Goal: Transaction & Acquisition: Purchase product/service

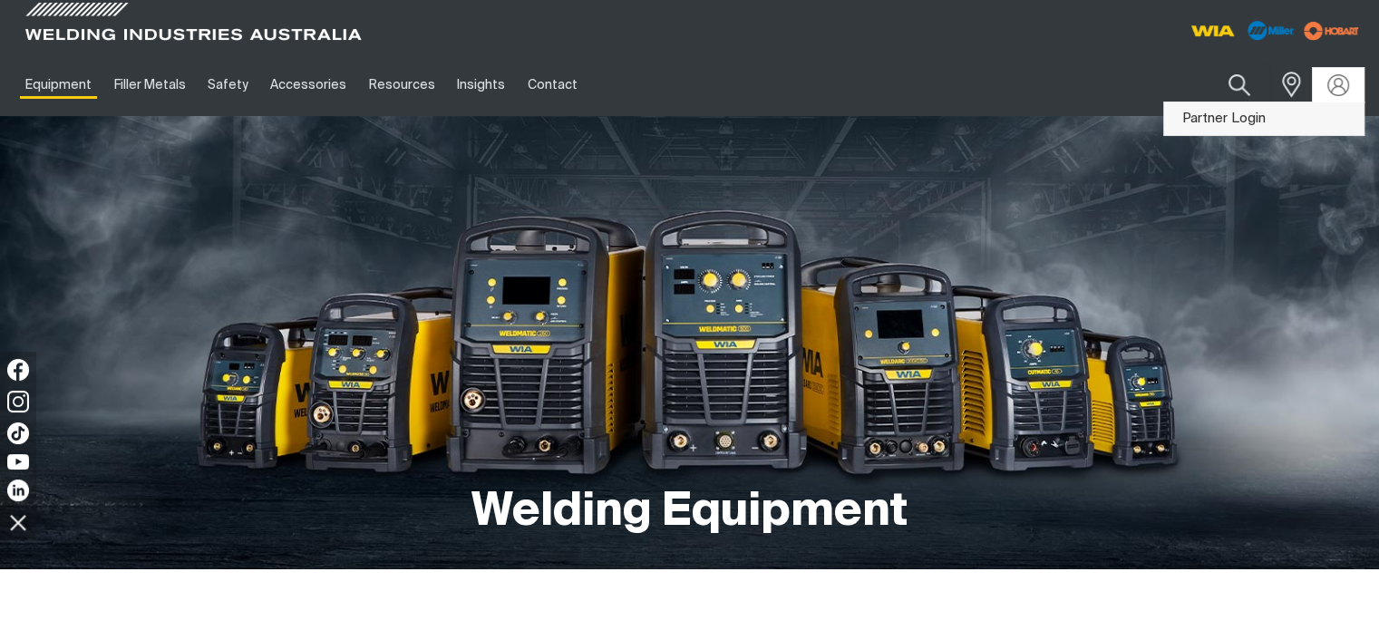
click at [1244, 113] on link "Partner Login" at bounding box center [1263, 119] width 199 height 34
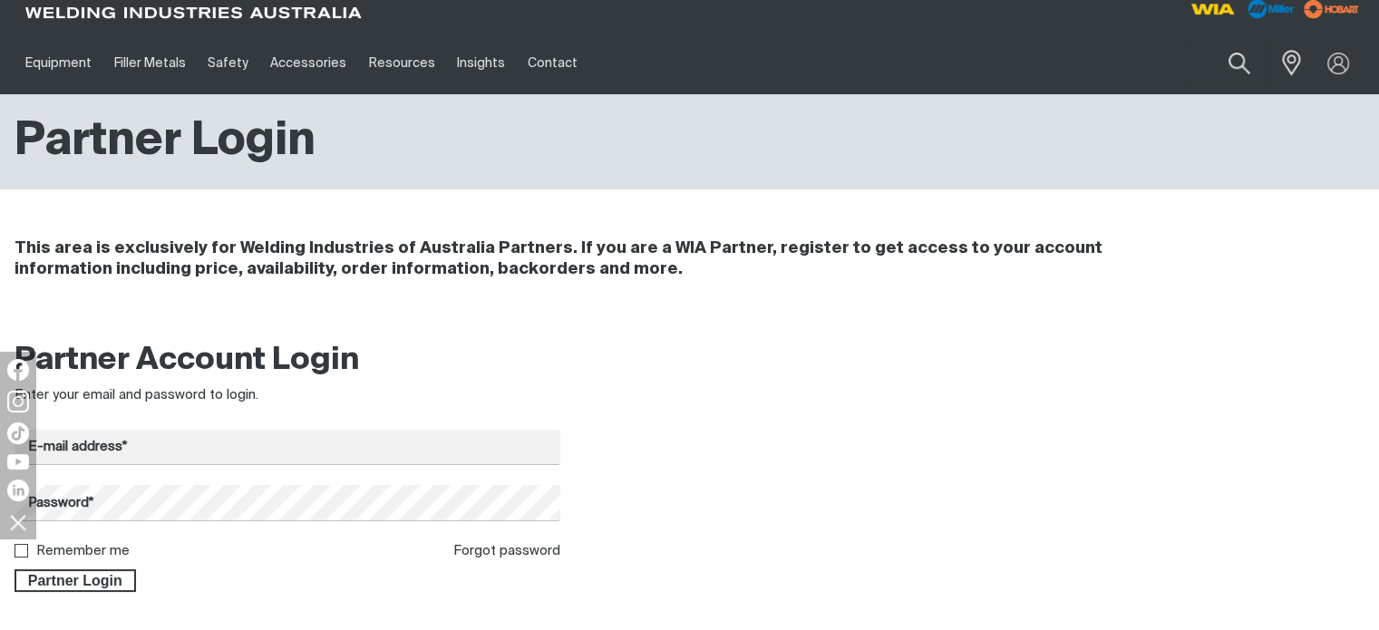
scroll to position [91, 0]
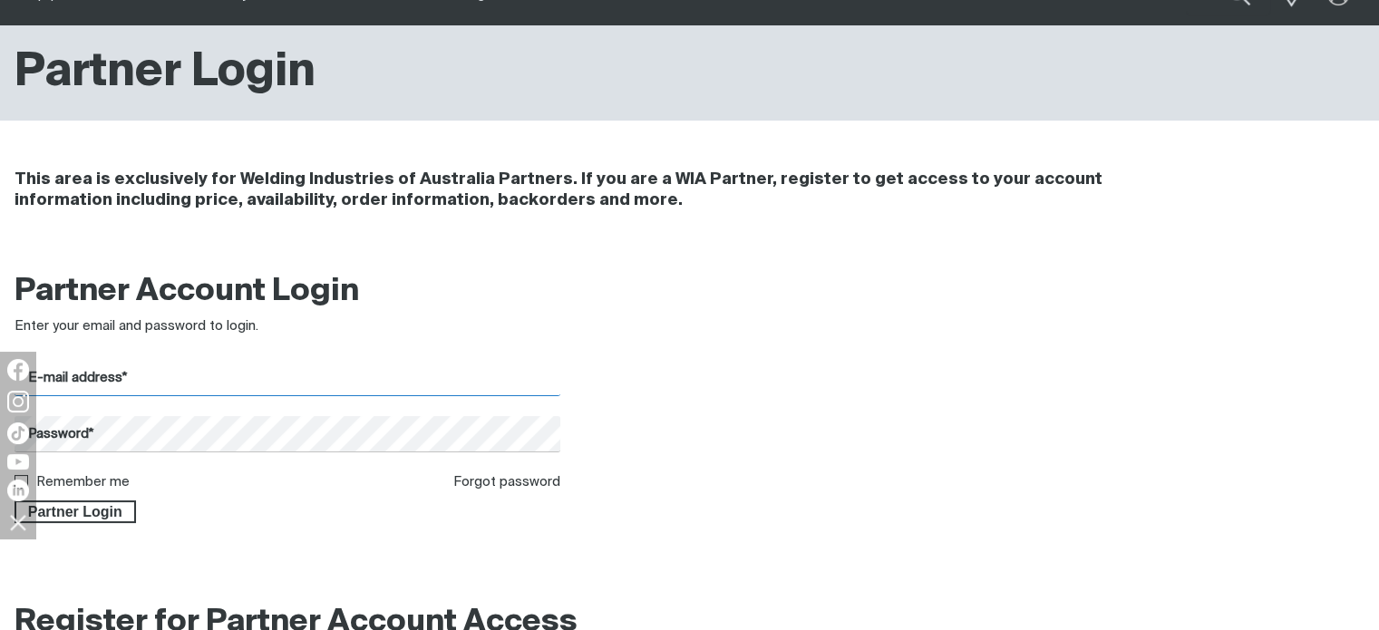
click at [128, 384] on input "E-mail address*" at bounding box center [288, 378] width 546 height 35
type input "[EMAIL_ADDRESS][DOMAIN_NAME]"
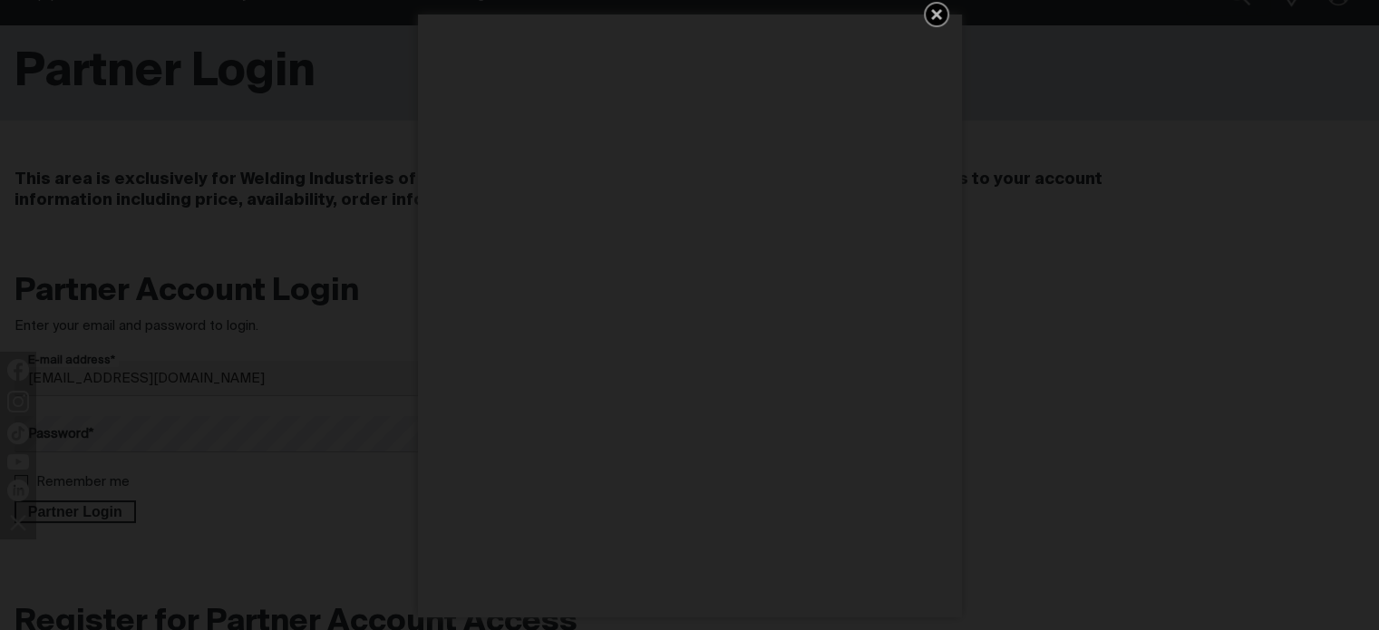
click at [124, 440] on div "Get 5 WIA Welding Guides Free!" at bounding box center [689, 315] width 1379 height 630
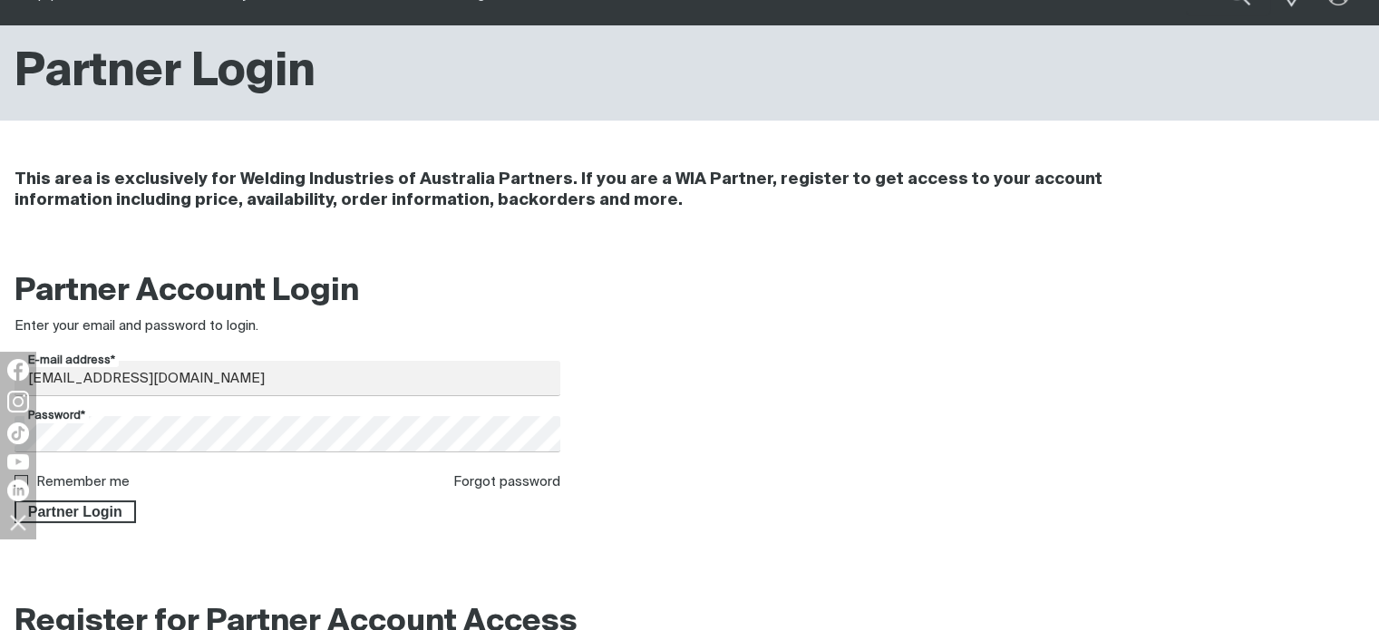
click at [99, 529] on div "Partner Account Login Enter your email and password to login. E-mail address* […" at bounding box center [689, 403] width 1379 height 286
click at [99, 519] on span "Partner Login" at bounding box center [75, 512] width 118 height 24
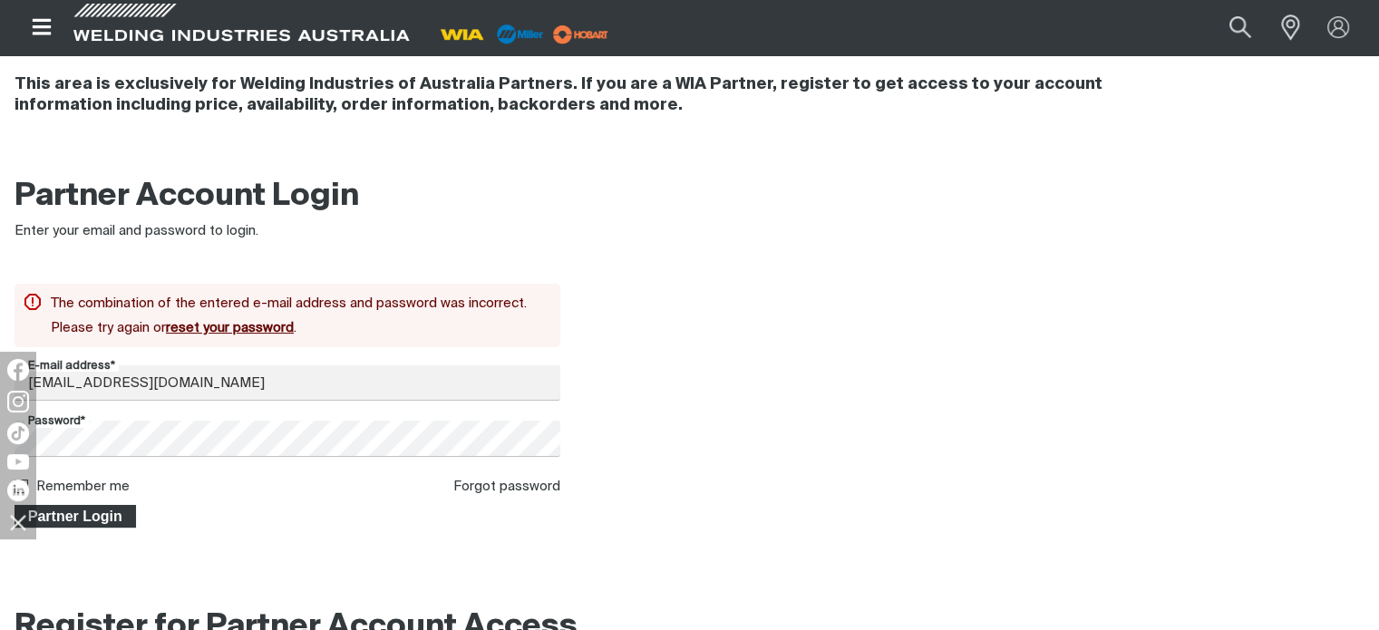
scroll to position [187, 0]
click at [98, 502] on div "Partner Login" at bounding box center [288, 512] width 546 height 31
click at [88, 507] on span "Partner Login" at bounding box center [75, 516] width 118 height 24
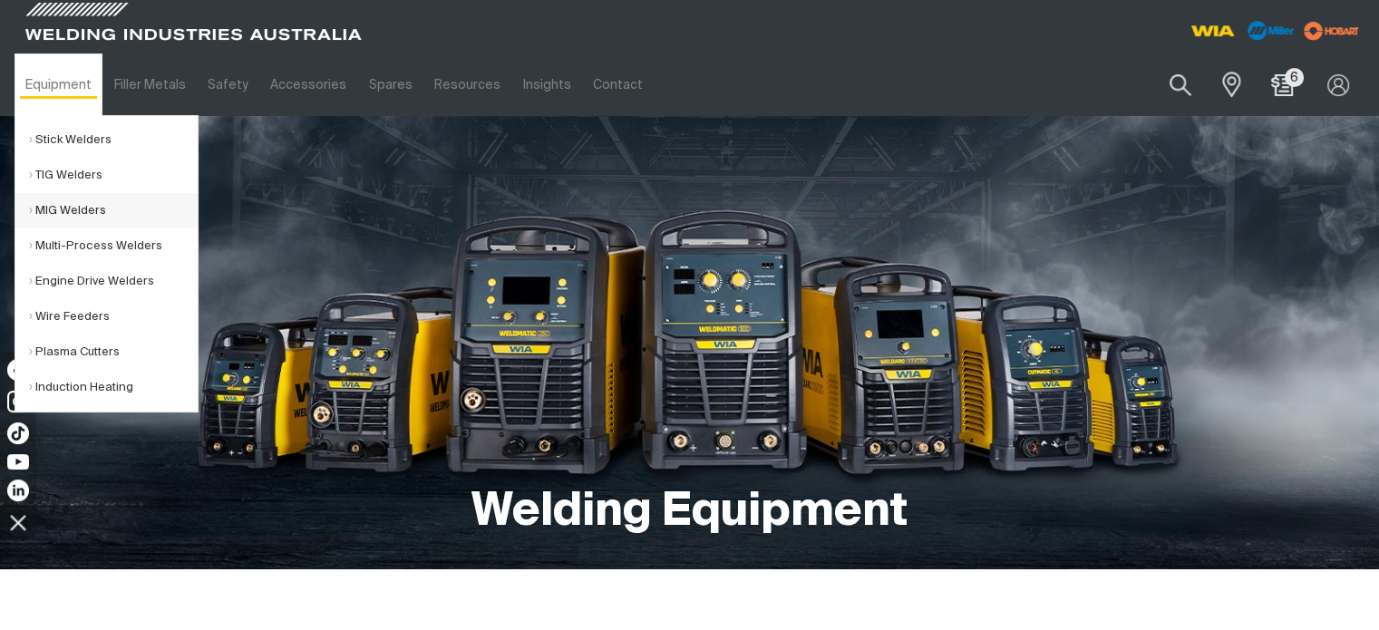
click at [72, 211] on link "MIG Welders" at bounding box center [113, 210] width 169 height 35
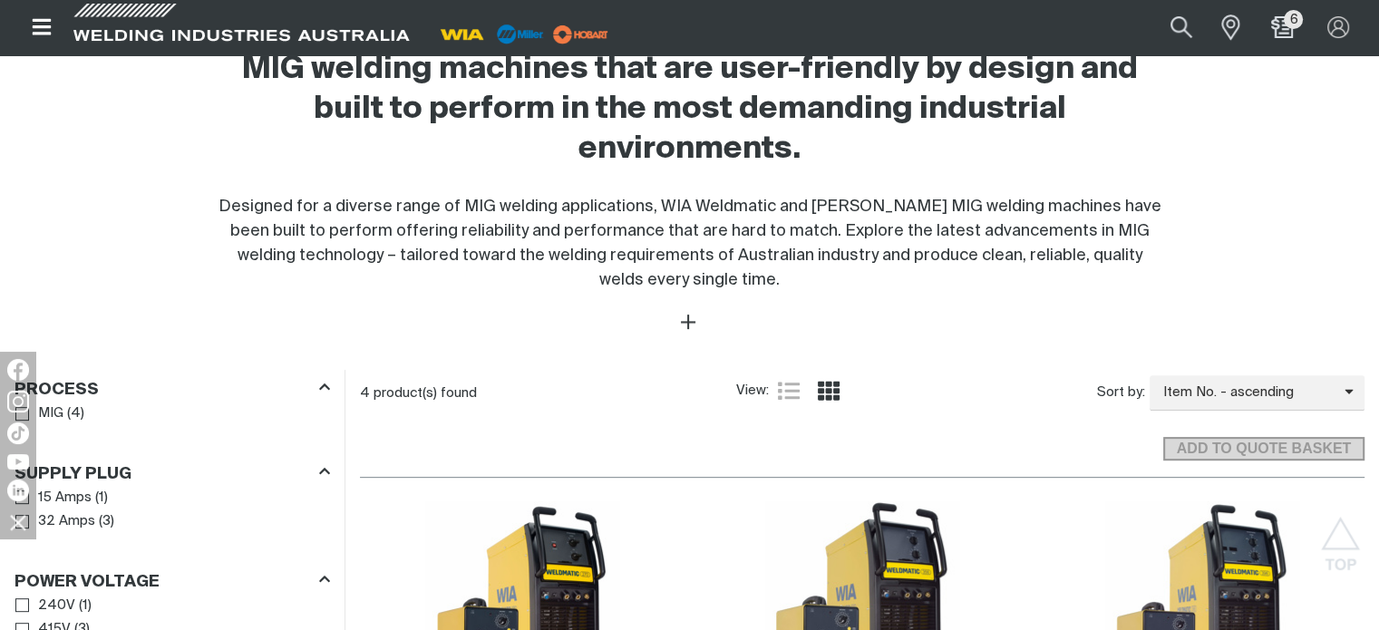
scroll to position [453, 0]
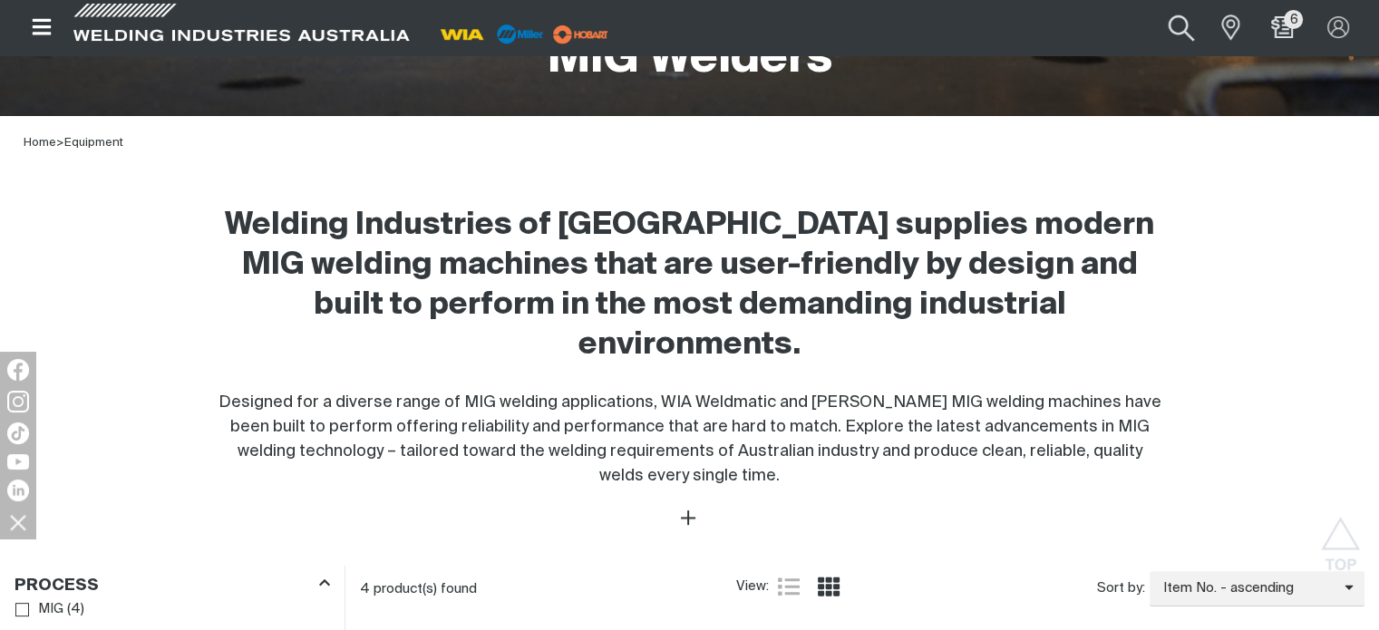
click at [1175, 24] on button "Search products" at bounding box center [1180, 27] width 73 height 49
click at [997, 26] on input "Search" at bounding box center [1070, 27] width 279 height 39
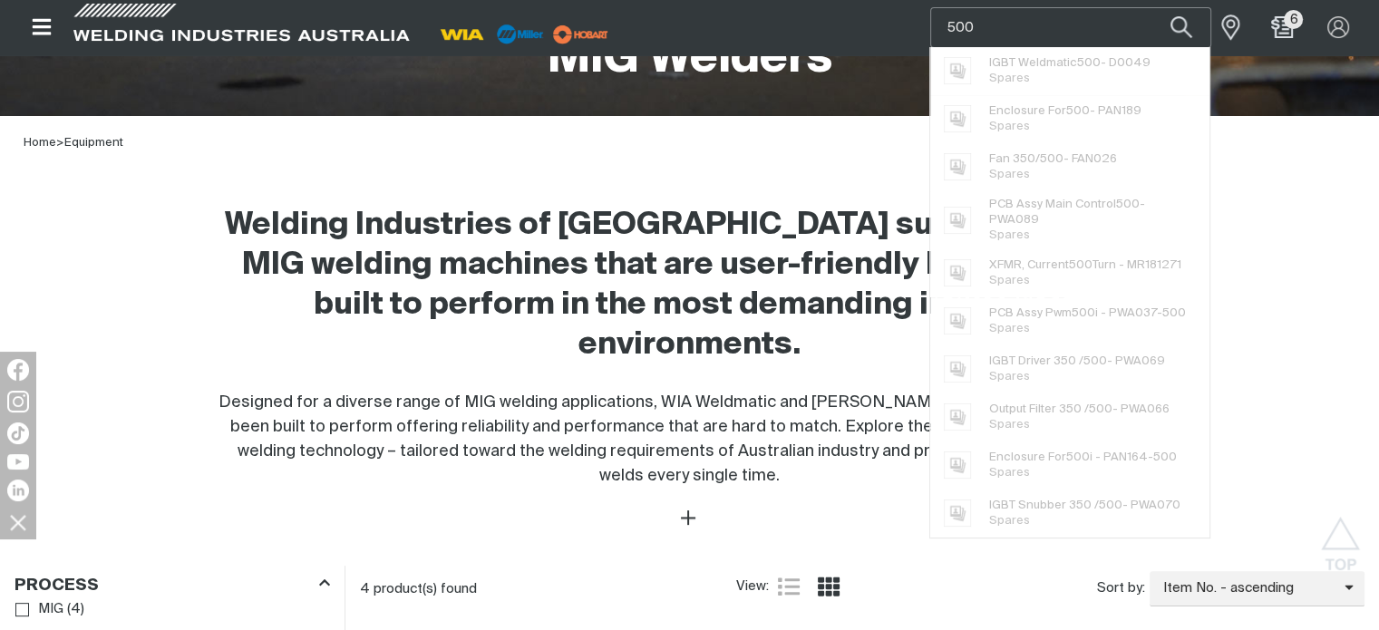
type input "500"
click at [1150, 7] on button "Search products" at bounding box center [1181, 27] width 62 height 41
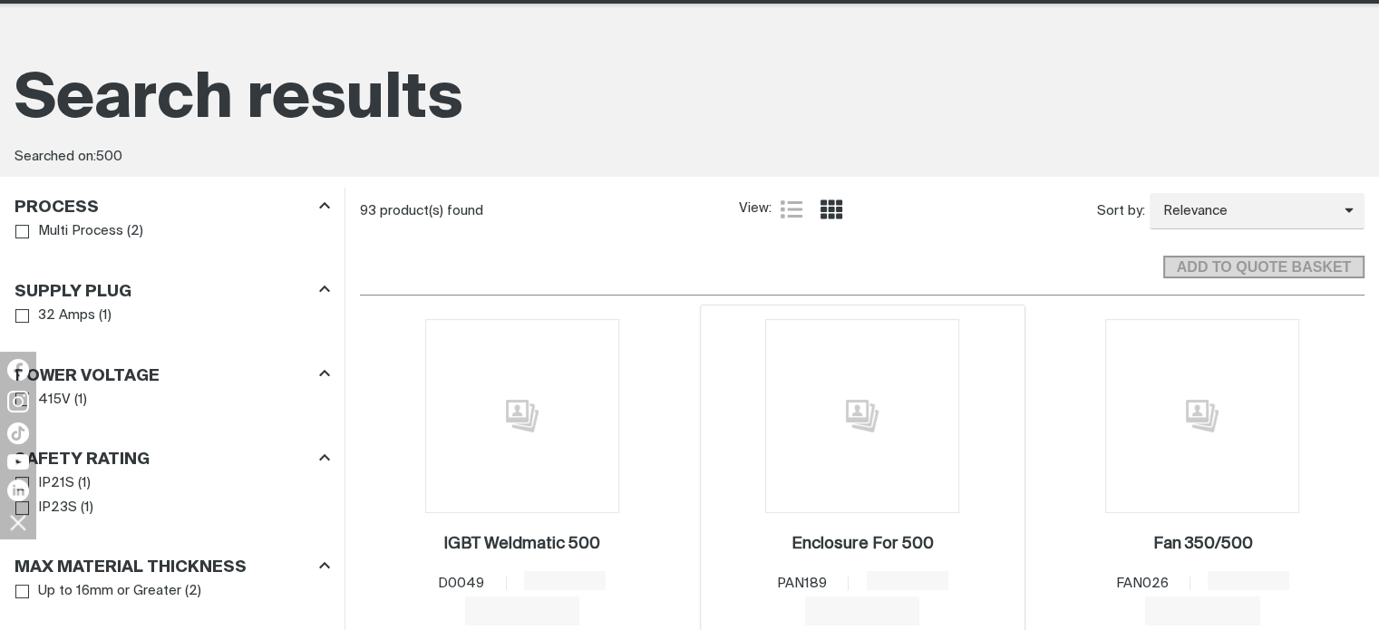
scroll to position [272, 0]
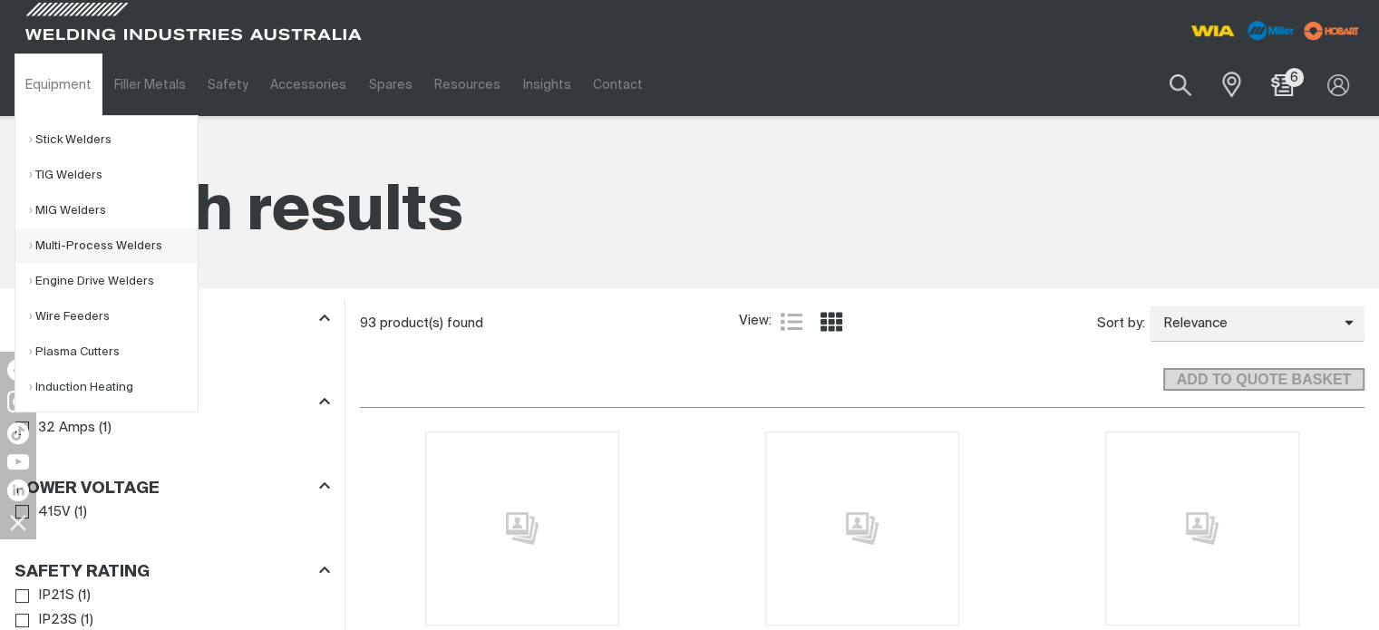
click at [74, 242] on link "Multi-Process Welders" at bounding box center [113, 245] width 169 height 35
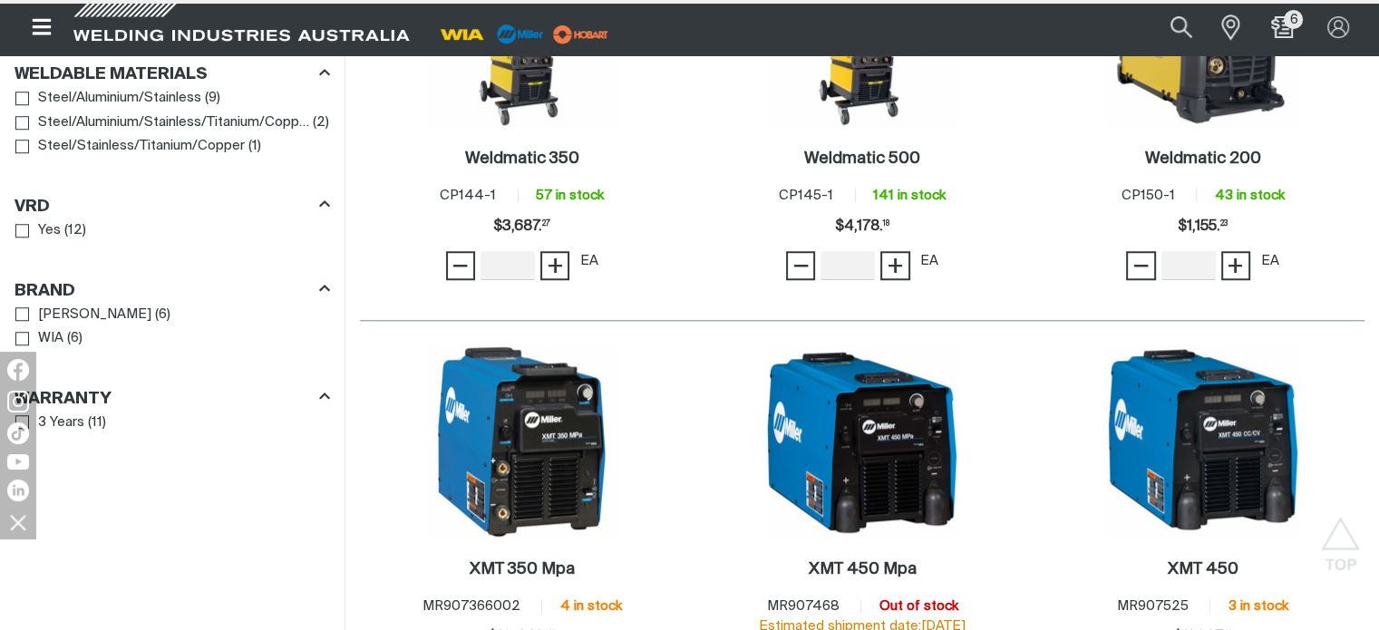
scroll to position [1451, 0]
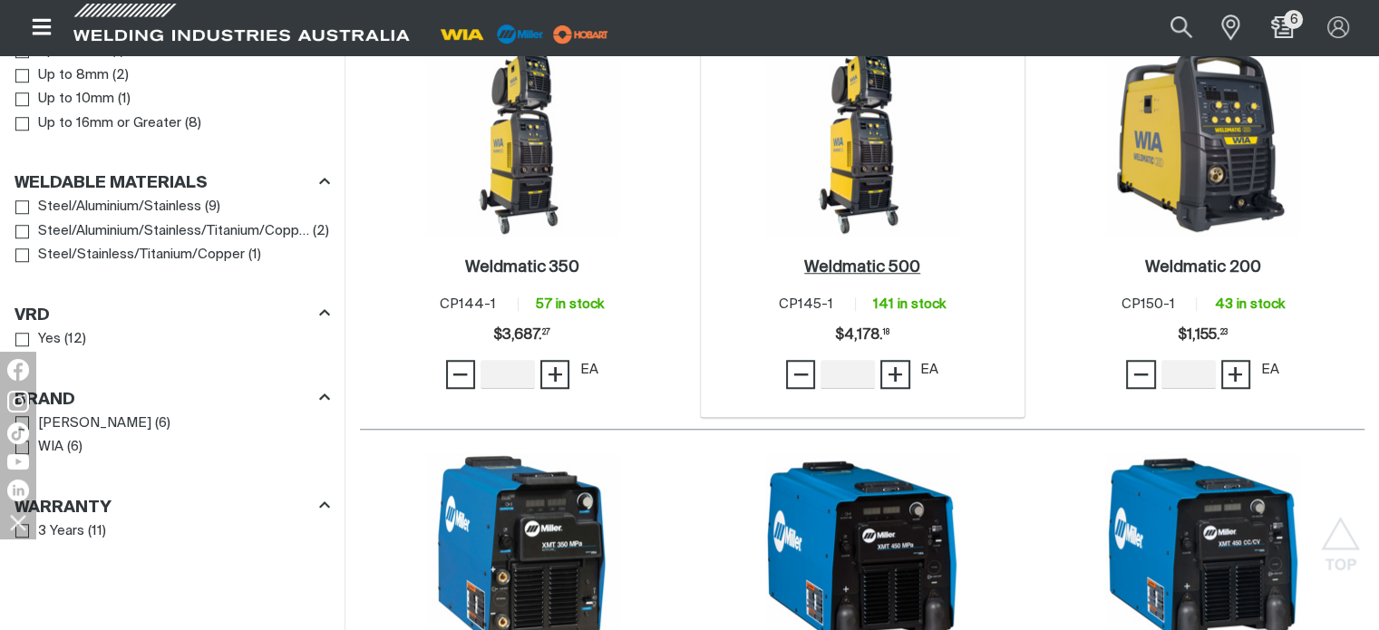
click at [839, 265] on h2 "Weldmatic 500 ." at bounding box center [862, 267] width 116 height 16
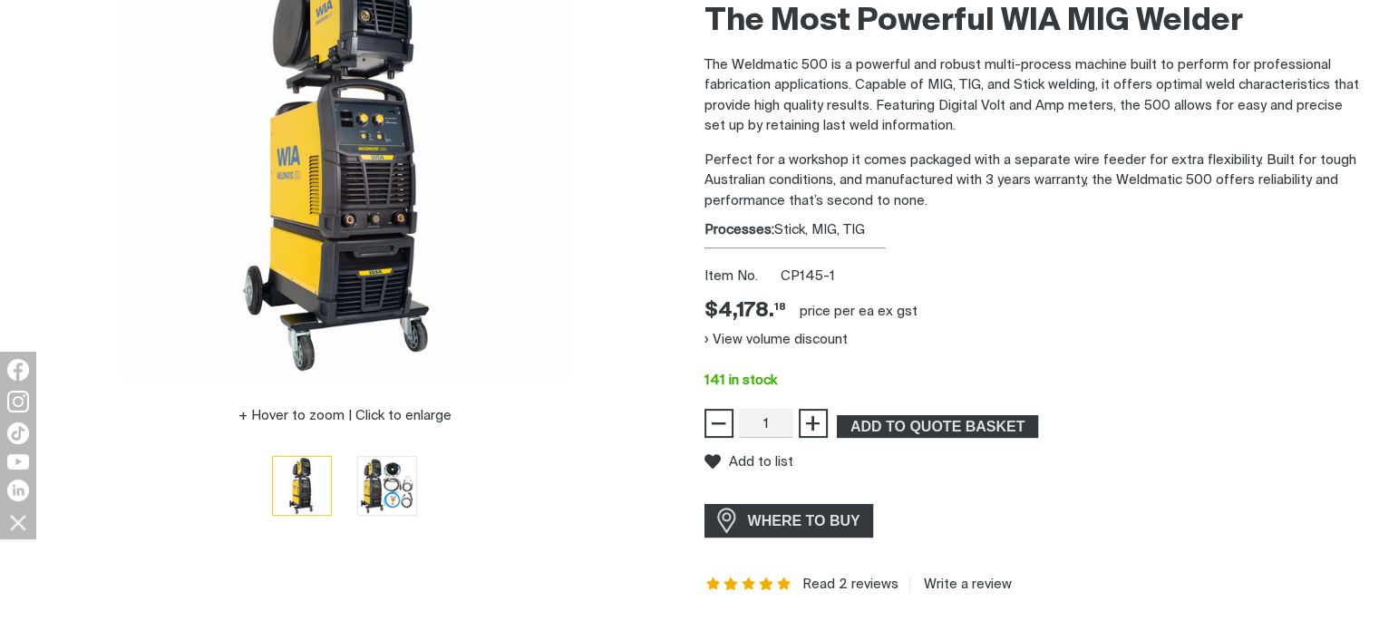
scroll to position [363, 0]
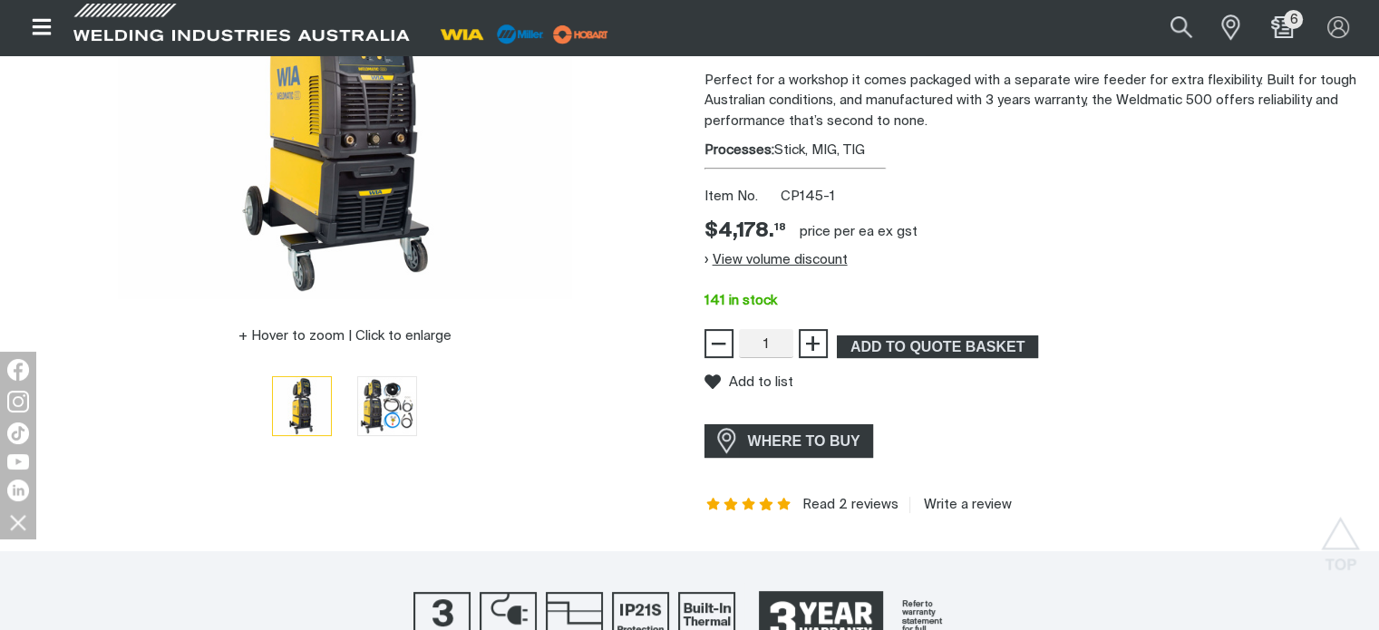
click at [817, 256] on button "View volume discount" at bounding box center [775, 259] width 143 height 29
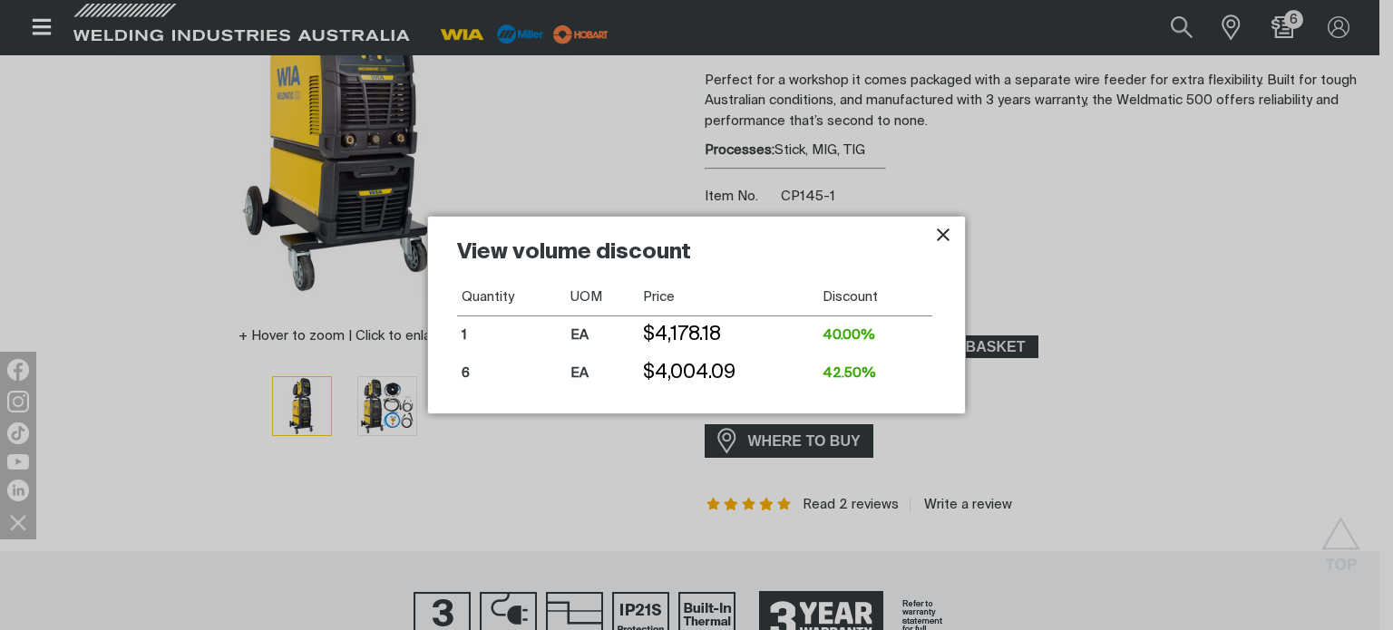
click at [948, 232] on icon "Close pop-up overlay" at bounding box center [943, 235] width 22 height 22
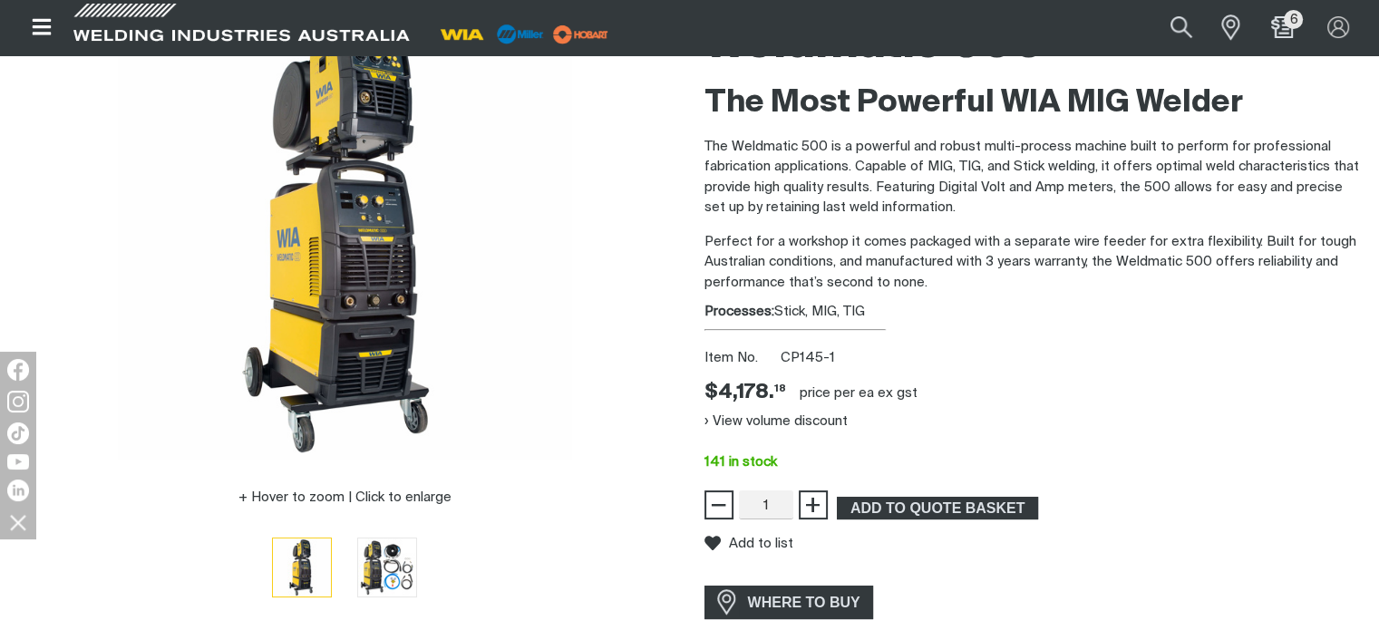
scroll to position [181, 0]
